Goal: Information Seeking & Learning: Check status

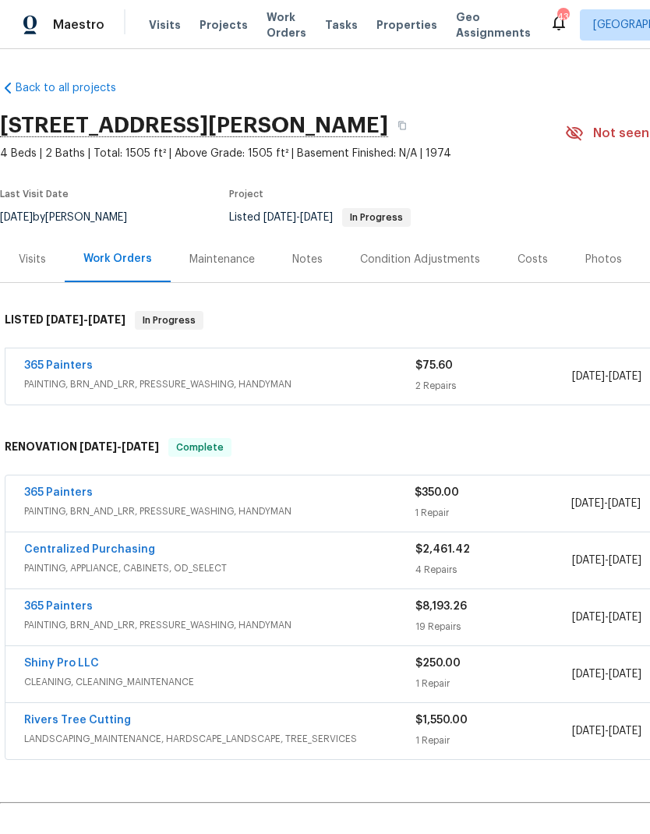
click at [224, 29] on span "Projects" at bounding box center [224, 25] width 48 height 16
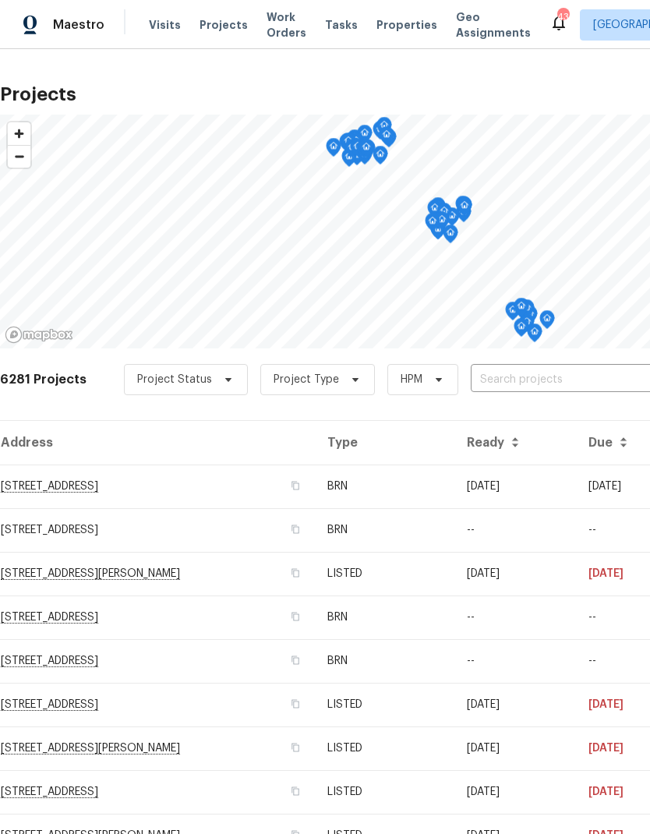
click at [560, 371] on input "text" at bounding box center [560, 380] width 179 height 24
type input "218 wood"
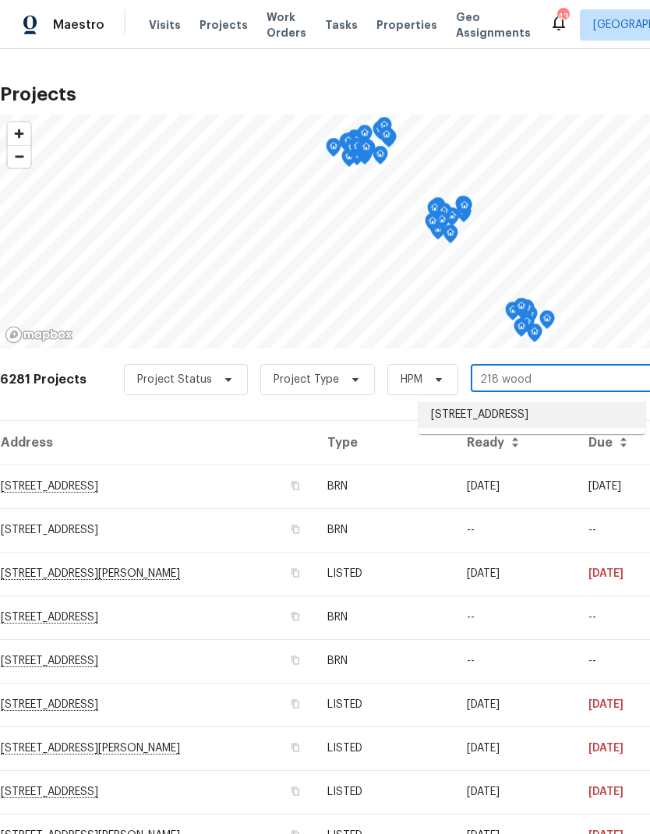
click at [594, 413] on li "[STREET_ADDRESS]" at bounding box center [532, 415] width 227 height 26
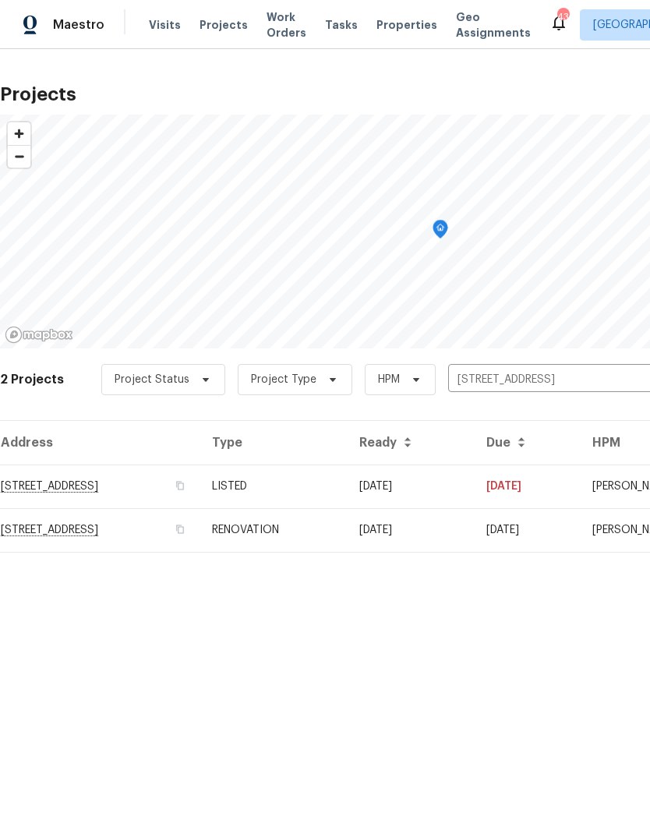
click at [59, 482] on td "[STREET_ADDRESS]" at bounding box center [100, 487] width 200 height 44
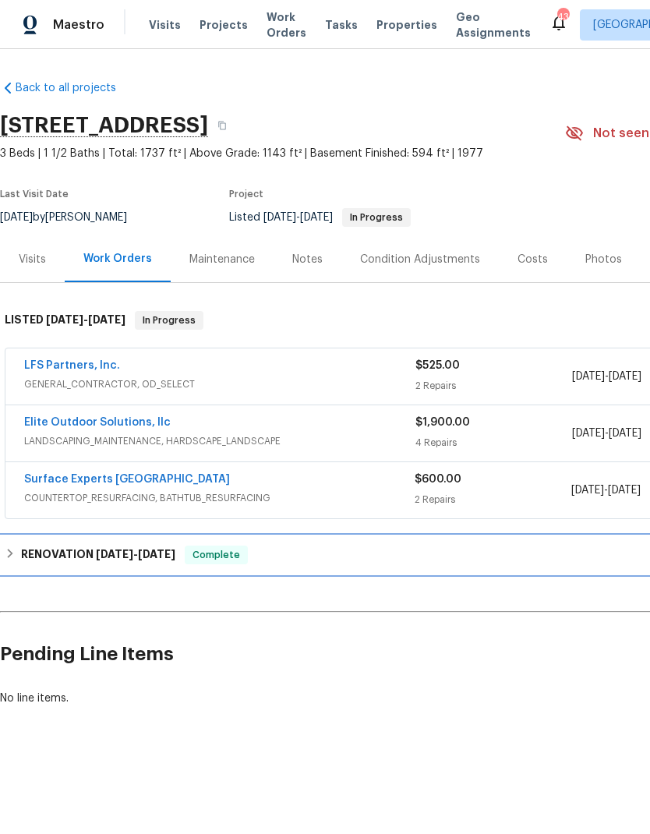
click at [37, 546] on h6 "RENOVATION [DATE] - [DATE]" at bounding box center [98, 555] width 154 height 19
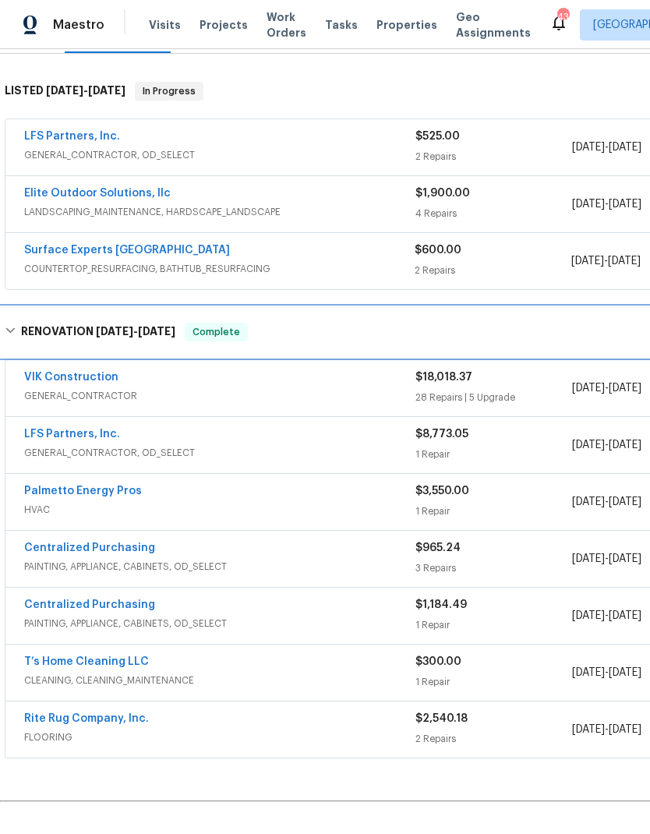
scroll to position [230, 0]
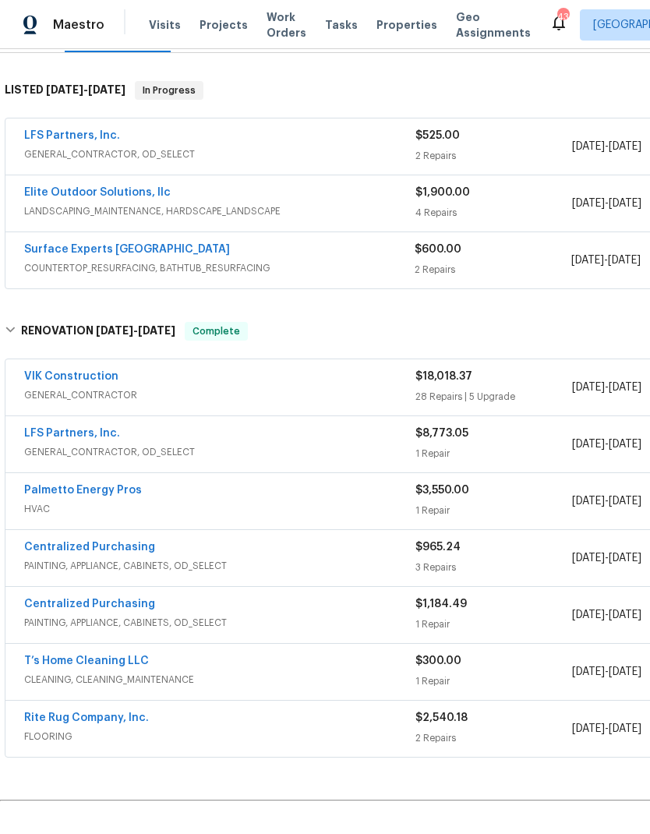
click at [582, 404] on div "[DATE] - [DATE]" at bounding box center [650, 387] width 157 height 37
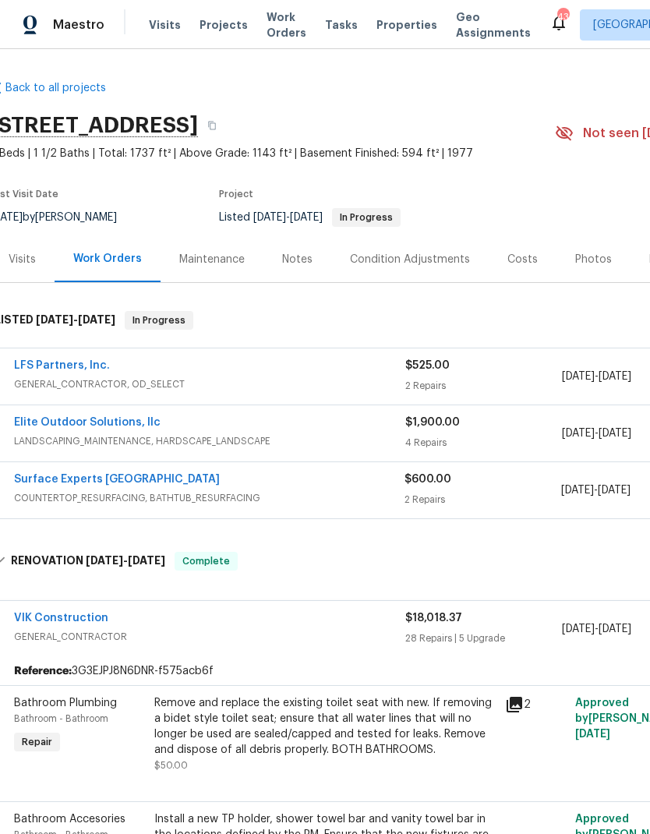
scroll to position [0, 10]
click at [168, 604] on div "VIK Construction GENERAL_CONTRACTOR $18,018.37 28 Repairs | 5 Upgrade [DATE] - …" at bounding box center [430, 629] width 870 height 56
click at [508, 625] on div "$18,018.37" at bounding box center [483, 619] width 157 height 16
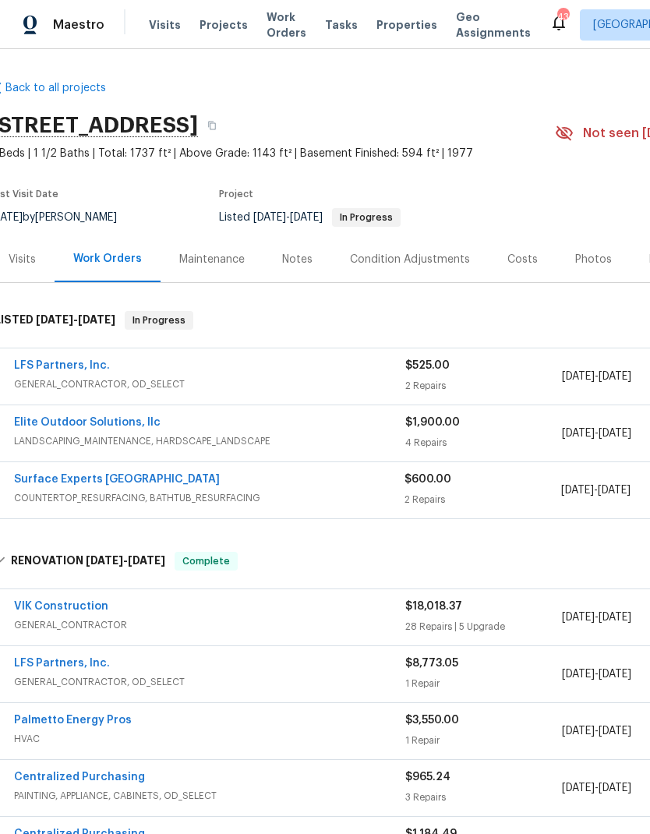
click at [305, 260] on div "Notes" at bounding box center [297, 260] width 30 height 16
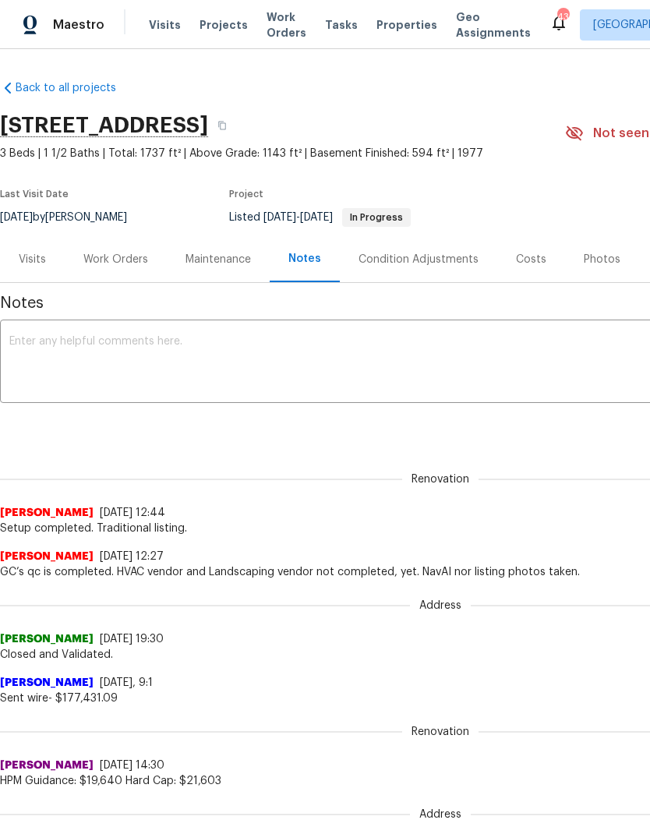
click at [25, 260] on div "Visits" at bounding box center [32, 260] width 27 height 16
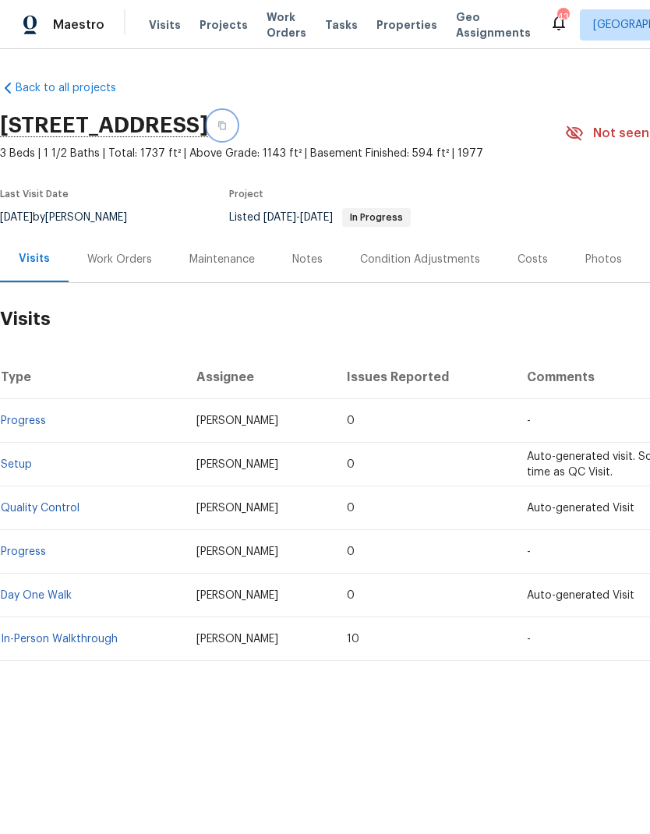
click at [236, 121] on button "button" at bounding box center [222, 126] width 28 height 28
